Goal: Task Accomplishment & Management: Complete application form

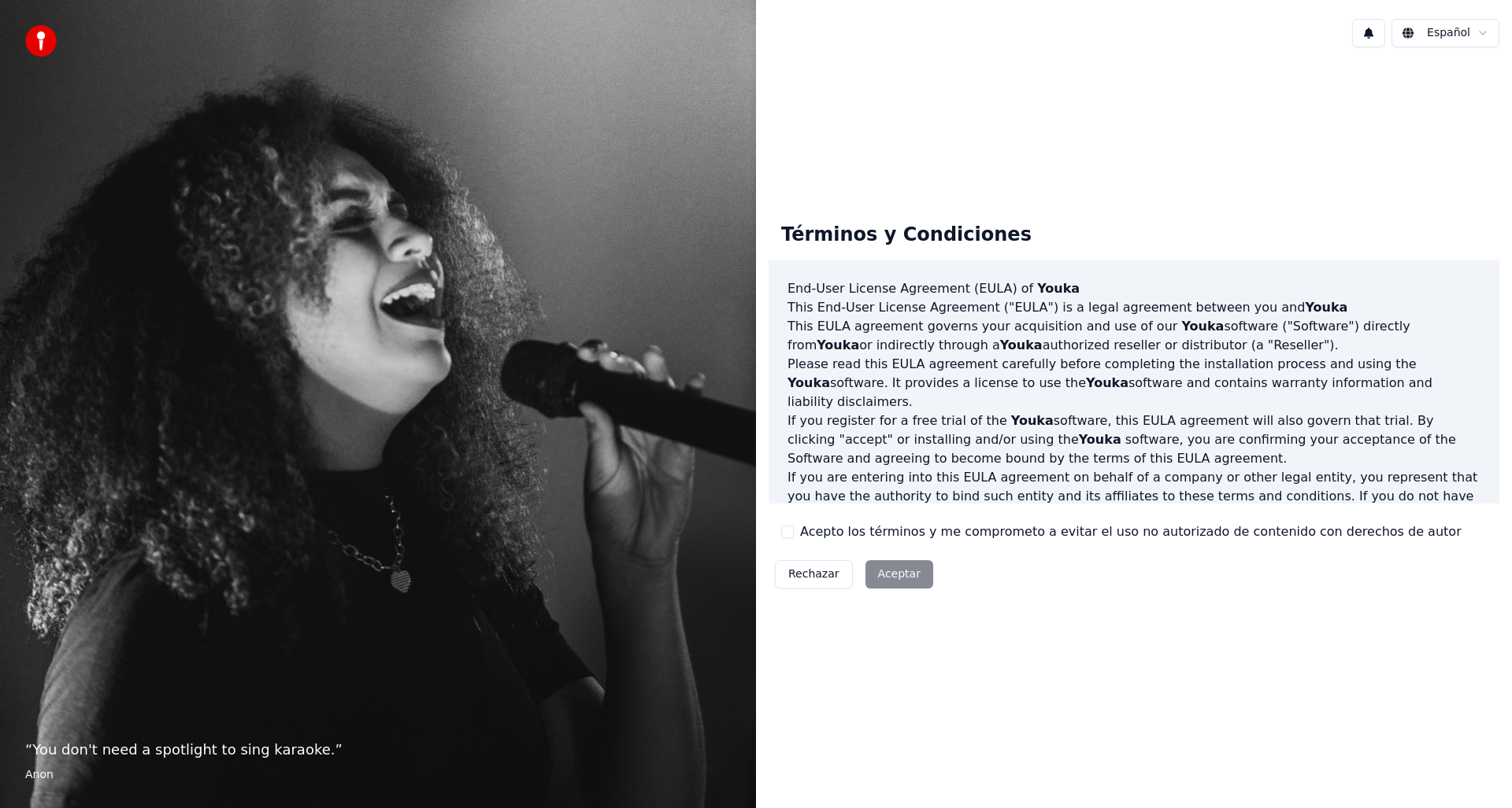
click at [996, 30] on div "Español" at bounding box center [1134, 33] width 756 height 53
click at [802, 536] on label "Acepto los términos y me comprometo a evitar el uso no autorizado de contenido …" at bounding box center [1131, 532] width 661 height 19
click at [794, 536] on button "Acepto los términos y me comprometo a evitar el uso no autorizado de contenido …" at bounding box center [787, 532] width 13 height 13
click at [790, 532] on button "Acepto los términos y me comprometo a evitar el uso no autorizado de contenido …" at bounding box center [787, 532] width 13 height 13
click at [819, 537] on label "Acepto los términos y me comprometo a evitar el uso no autorizado de contenido …" at bounding box center [1131, 532] width 661 height 19
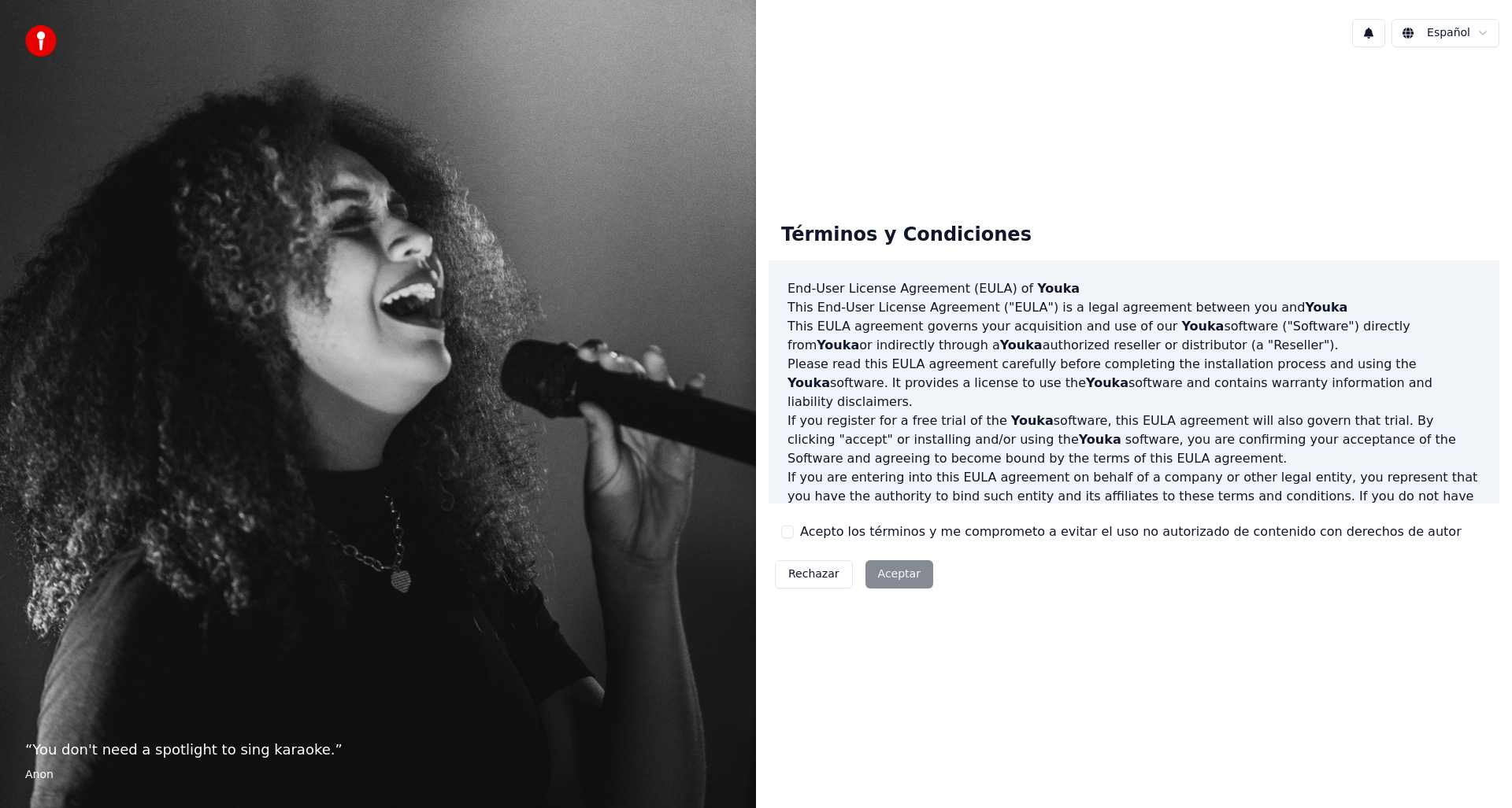
click at [794, 537] on button "Acepto los términos y me comprometo a evitar el uso no autorizado de contenido …" at bounding box center [787, 532] width 13 height 13
click at [886, 571] on button "Aceptar" at bounding box center [899, 574] width 68 height 29
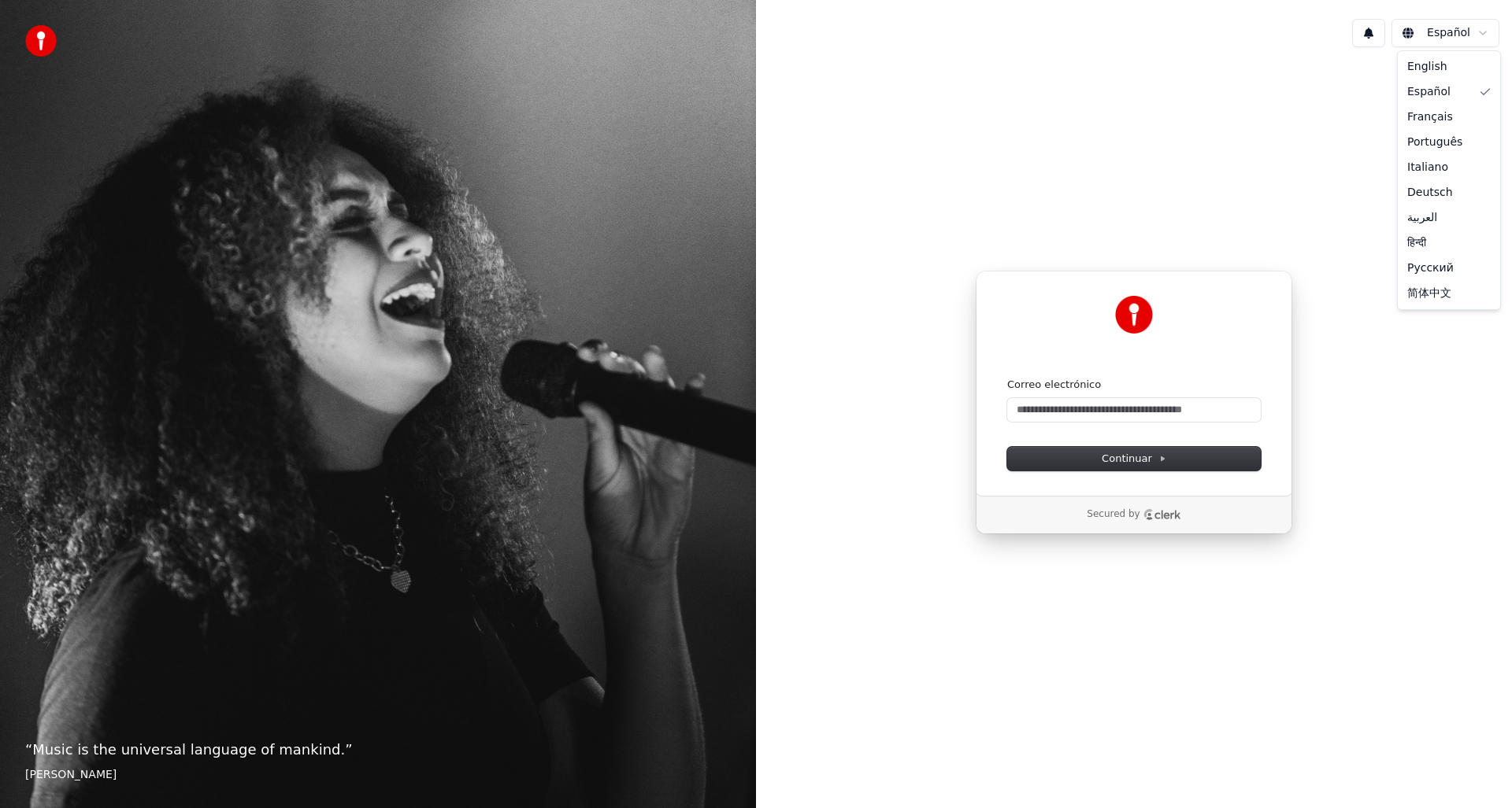
click at [1489, 33] on html "“ Music is the universal language of mankind. ” [PERSON_NAME] Español Continuar…" at bounding box center [756, 404] width 1512 height 808
